Goal: Transaction & Acquisition: Purchase product/service

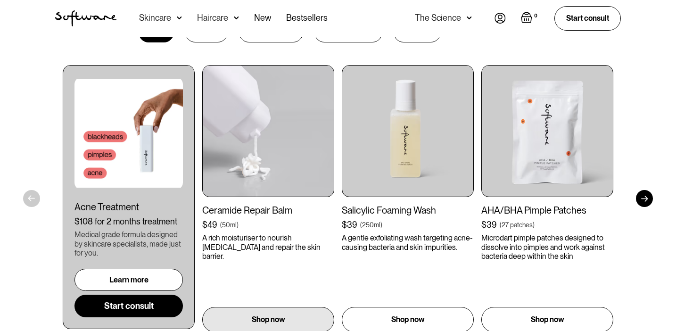
scroll to position [508, 0]
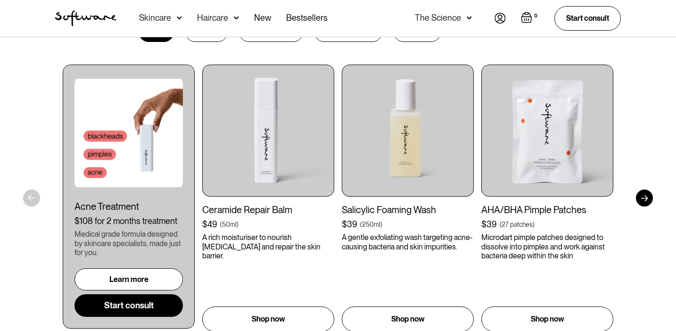
click at [161, 18] on div "Skincare" at bounding box center [155, 17] width 32 height 9
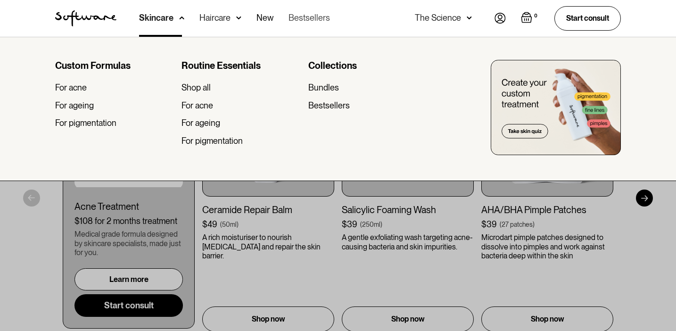
click at [294, 17] on link "Bestsellers" at bounding box center [309, 18] width 41 height 37
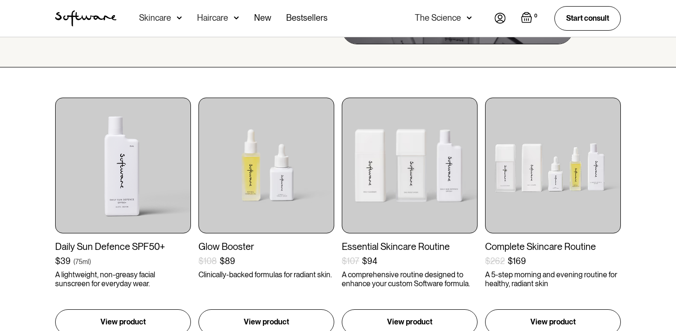
scroll to position [136, 0]
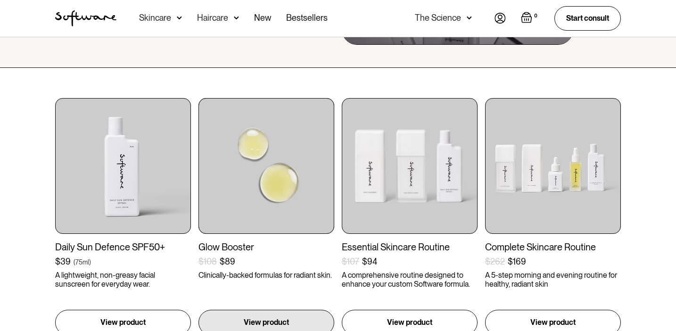
click at [260, 195] on img at bounding box center [267, 166] width 136 height 136
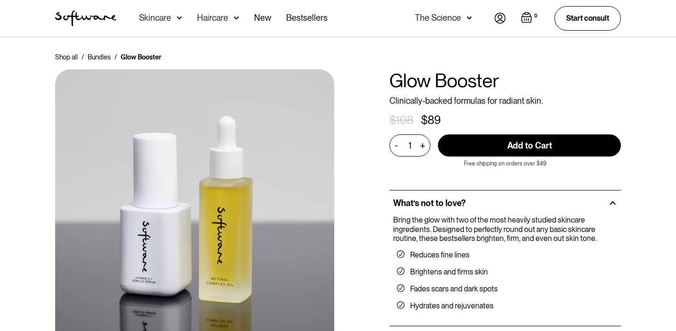
click at [482, 144] on input "Add to Cart" at bounding box center [529, 145] width 183 height 22
type input "Add to Cart"
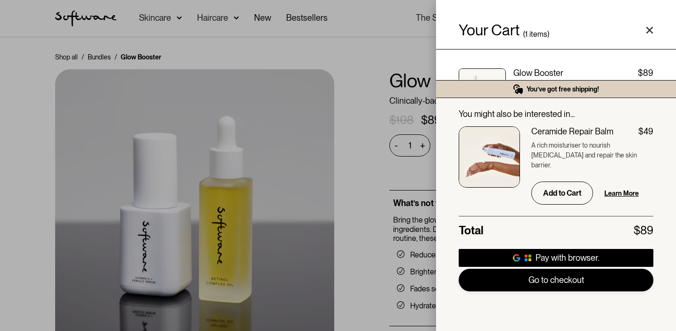
click at [497, 279] on link "Go to checkout" at bounding box center [556, 280] width 195 height 23
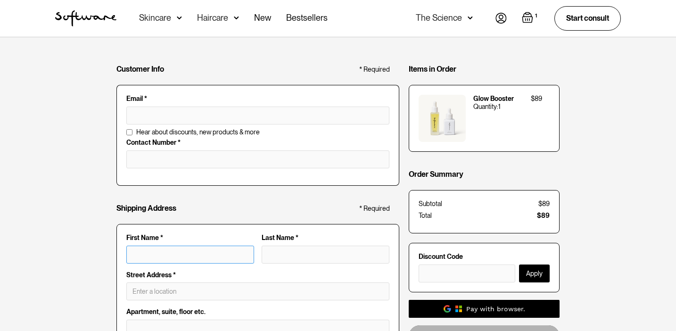
click at [162, 251] on input "First Name *" at bounding box center [190, 255] width 128 height 18
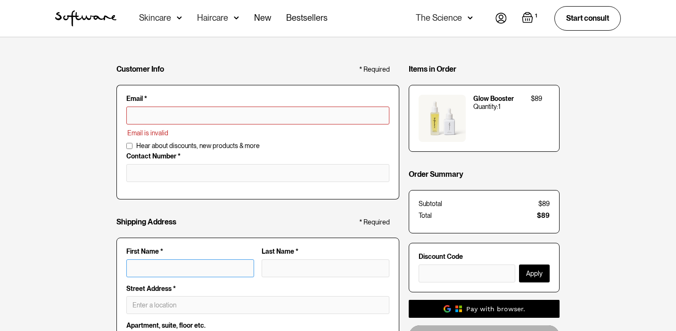
click at [167, 264] on input "First Name *" at bounding box center [190, 268] width 128 height 18
type input "thomas.r.borden@gmail.com"
click at [169, 181] on input "tel" at bounding box center [257, 173] width 263 height 18
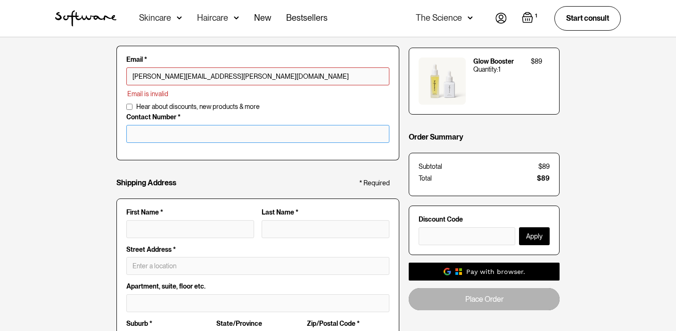
scroll to position [53, 0]
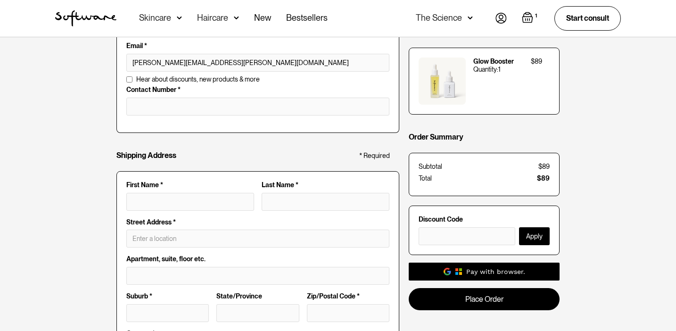
click at [170, 215] on div "First Name *" at bounding box center [190, 199] width 135 height 37
click at [169, 207] on input "First Name *" at bounding box center [190, 202] width 128 height 18
type input "Thomas"
type input "Borden"
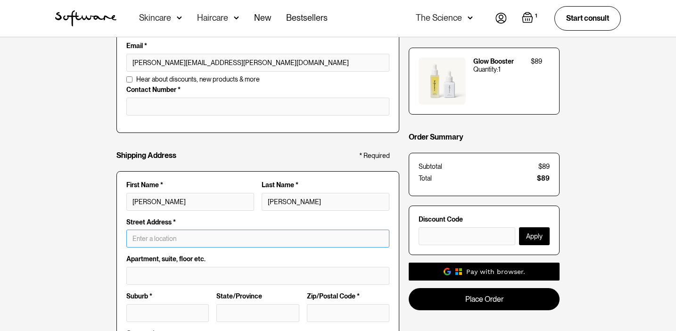
type input "20206 South Woodglen Way"
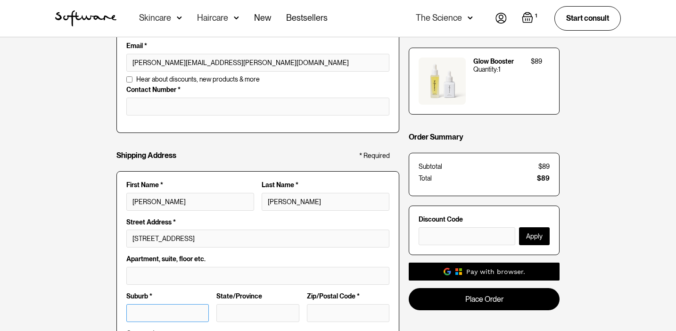
type input "Oregon City"
type input "Oregon"
type input "97045"
type input "Thomas Borden"
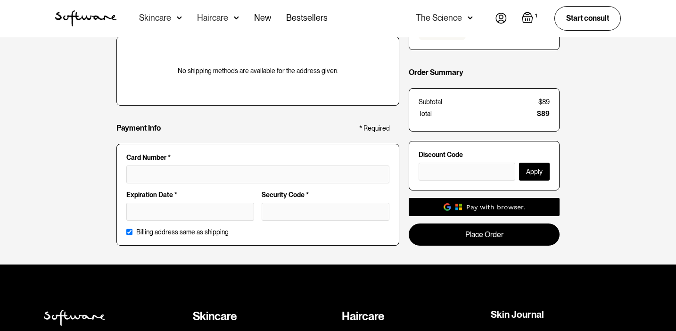
scroll to position [430, 0]
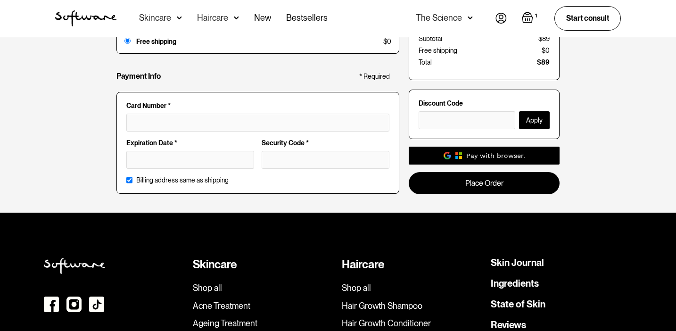
click at [159, 126] on div at bounding box center [257, 123] width 263 height 18
